Goal: Task Accomplishment & Management: Manage account settings

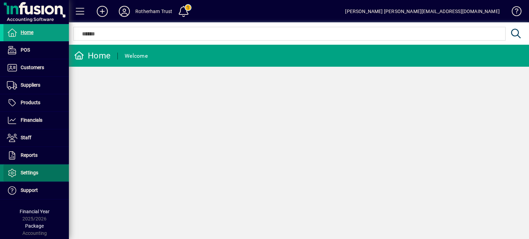
click at [28, 169] on span "Settings" at bounding box center [20, 173] width 35 height 8
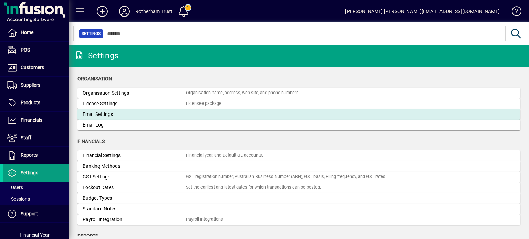
click at [92, 115] on div "Email Settings" at bounding box center [134, 114] width 103 height 7
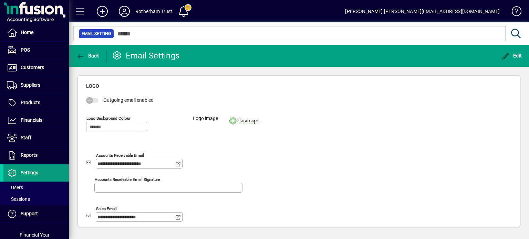
click at [97, 100] on div at bounding box center [93, 100] width 14 height 5
click at [113, 103] on div "Outgoing email enabled" at bounding box center [160, 100] width 148 height 7
click at [516, 54] on span "Edit" at bounding box center [511, 56] width 21 height 6
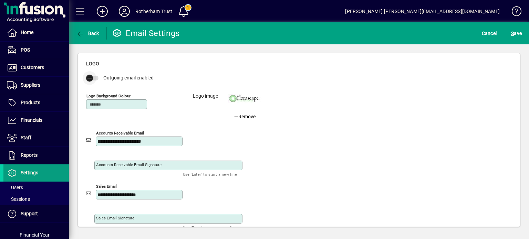
click at [96, 79] on span "button" at bounding box center [90, 78] width 14 height 14
click at [512, 38] on span "S ave" at bounding box center [516, 33] width 11 height 11
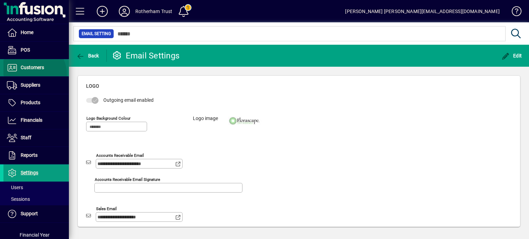
click at [29, 74] on span at bounding box center [35, 68] width 65 height 17
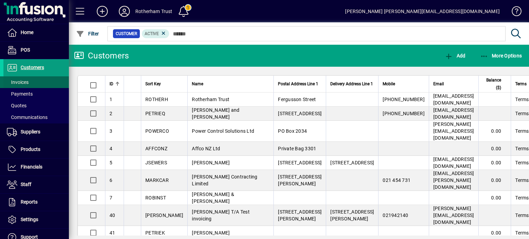
click at [25, 81] on span "Invoices" at bounding box center [18, 83] width 22 height 6
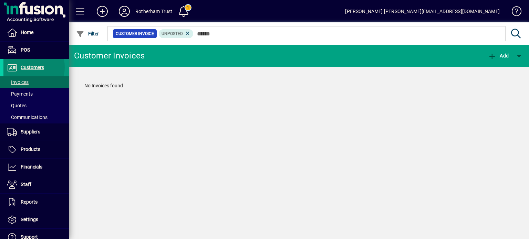
click at [24, 67] on span "Customers" at bounding box center [32, 68] width 23 height 6
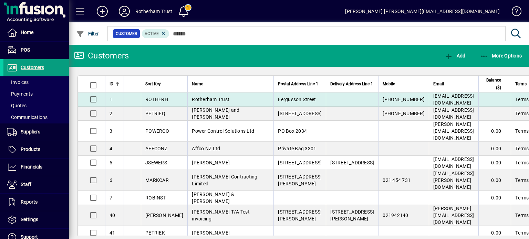
click at [429, 107] on td "[EMAIL_ADDRESS][DOMAIN_NAME]" at bounding box center [454, 100] width 50 height 14
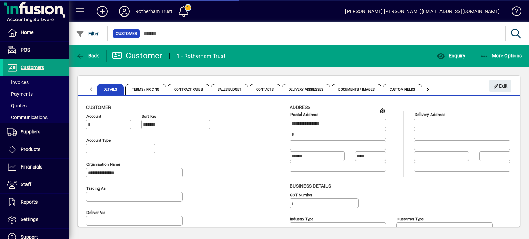
type input "**********"
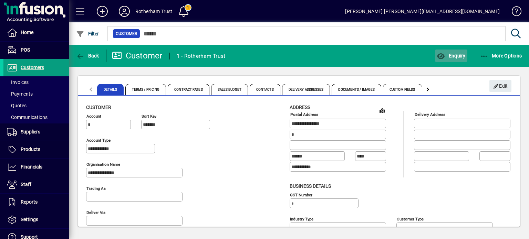
click at [453, 54] on span "Enquiry" at bounding box center [450, 56] width 29 height 6
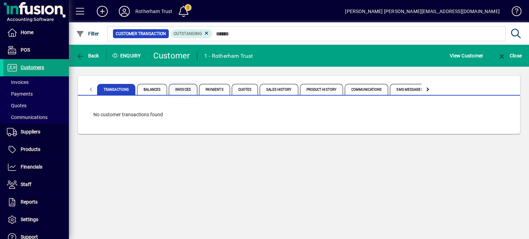
click at [189, 89] on span "Invoices" at bounding box center [183, 89] width 29 height 11
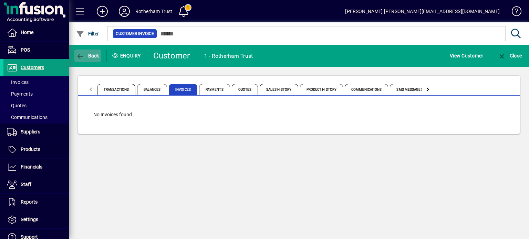
click at [89, 58] on span "Back" at bounding box center [87, 56] width 23 height 6
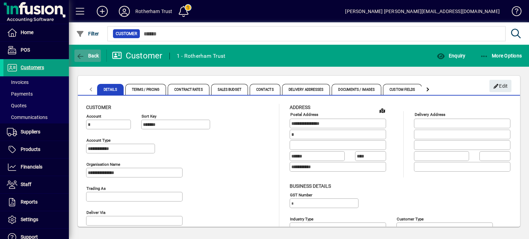
click at [78, 55] on icon "button" at bounding box center [80, 56] width 9 height 7
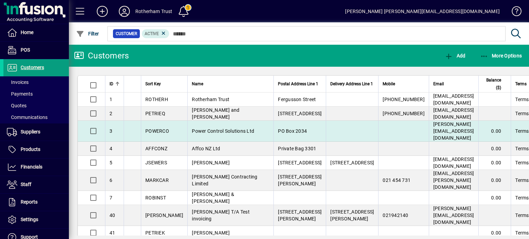
click at [210, 134] on span "Power Control Solutions Ltd" at bounding box center [223, 131] width 62 height 6
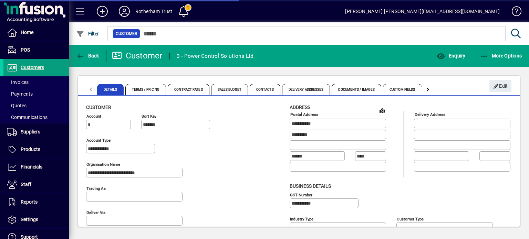
type input "**********"
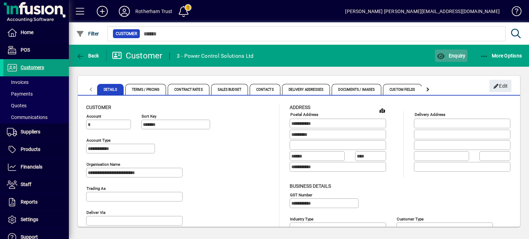
click at [444, 59] on icon "button" at bounding box center [440, 56] width 9 height 7
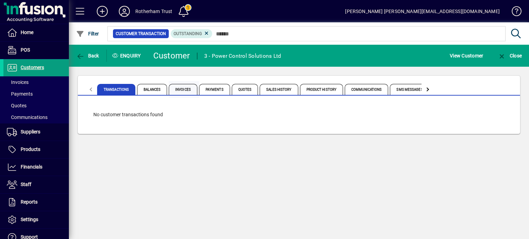
click at [177, 88] on span "Invoices" at bounding box center [183, 89] width 29 height 11
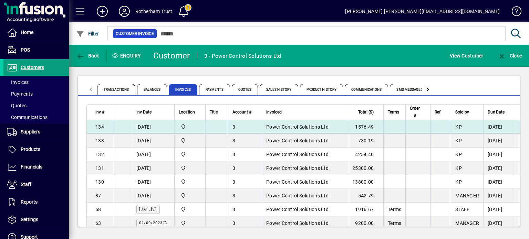
click at [282, 129] on span "Power Control Solutions Ltd" at bounding box center [297, 127] width 62 height 6
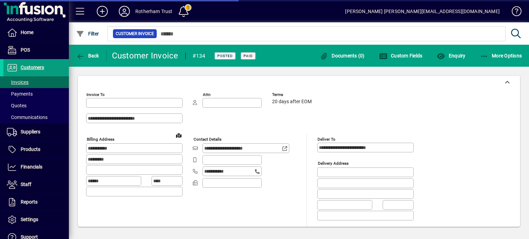
type input "**********"
type input "*******"
type input "**********"
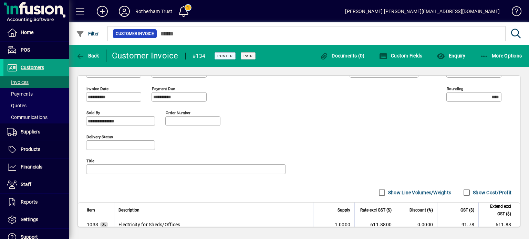
scroll to position [364, 0]
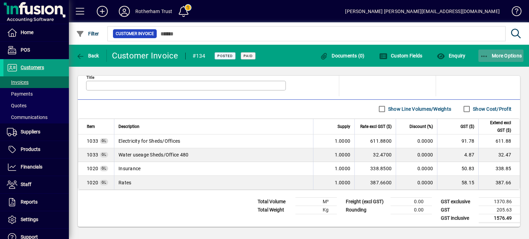
click at [484, 59] on icon "button" at bounding box center [484, 56] width 9 height 7
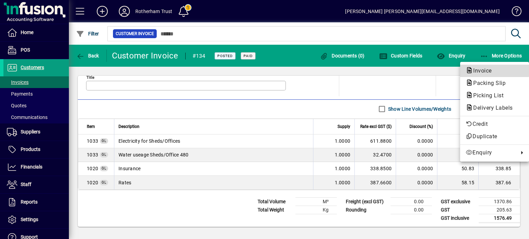
click at [480, 68] on span "Invoice" at bounding box center [480, 70] width 30 height 7
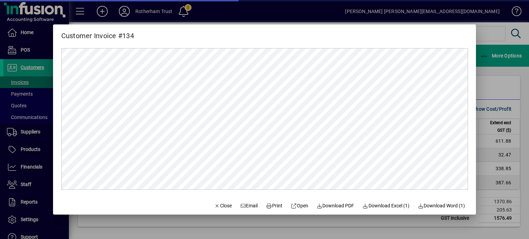
scroll to position [0, 0]
click at [242, 204] on span "Email" at bounding box center [249, 205] width 18 height 7
click at [215, 208] on span "Close" at bounding box center [223, 205] width 18 height 7
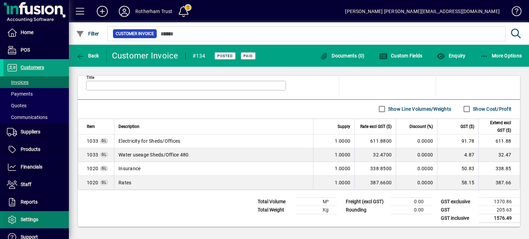
click at [34, 225] on span at bounding box center [35, 220] width 65 height 17
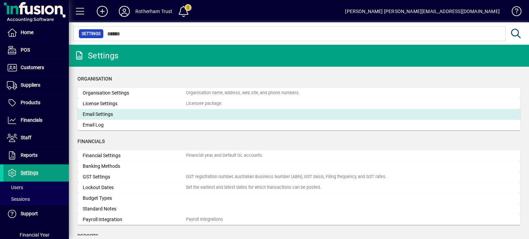
click at [100, 111] on div "Email Settings" at bounding box center [134, 114] width 103 height 7
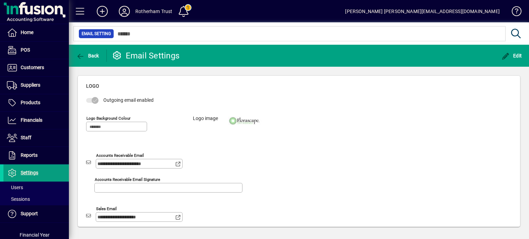
click at [172, 186] on textarea "Accounts receivable email signature" at bounding box center [169, 188] width 146 height 6
click at [515, 56] on span "Edit" at bounding box center [511, 56] width 21 height 6
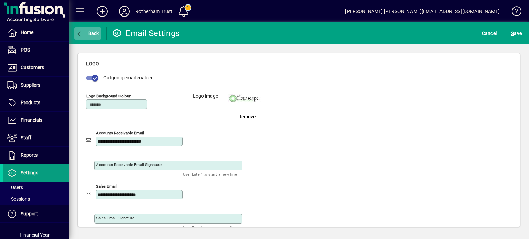
click at [82, 36] on icon "button" at bounding box center [80, 34] width 9 height 7
